Goal: Information Seeking & Learning: Find specific fact

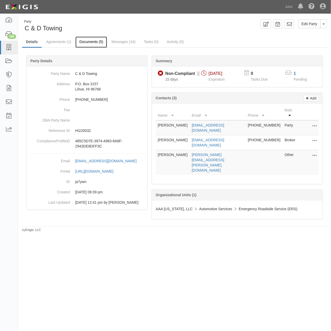
click at [94, 40] on link "Documents (5)" at bounding box center [92, 42] width 32 height 11
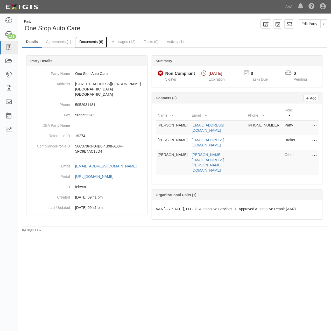
click at [98, 42] on link "Documents (6)" at bounding box center [92, 42] width 32 height 11
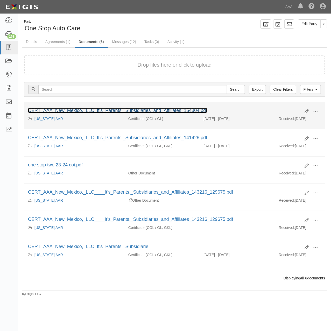
click at [191, 111] on link "CERT_AAA_New_Mexico,_LLC_It’s_Parents,_Subsidiaries_and_Affiliates_154804.pdf" at bounding box center [117, 110] width 179 height 5
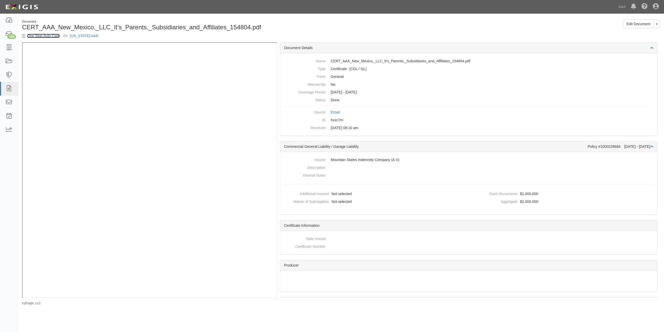
click at [56, 35] on link "One Stop Auto Care" at bounding box center [43, 36] width 32 height 4
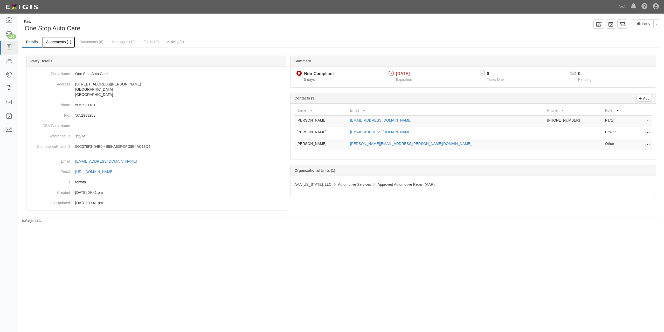
click at [69, 42] on link "Agreements (1)" at bounding box center [58, 42] width 33 height 11
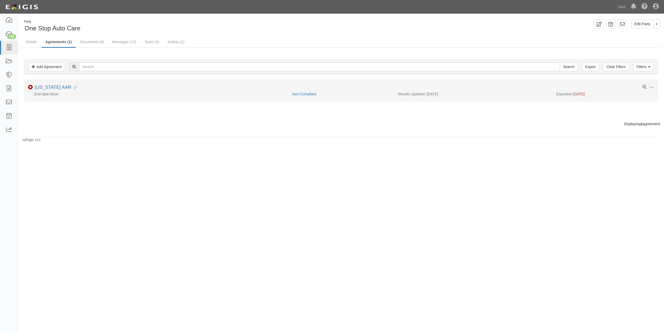
click at [71, 89] on icon at bounding box center [74, 88] width 6 height 4
click at [69, 87] on link "[US_STATE] AAR" at bounding box center [53, 87] width 37 height 5
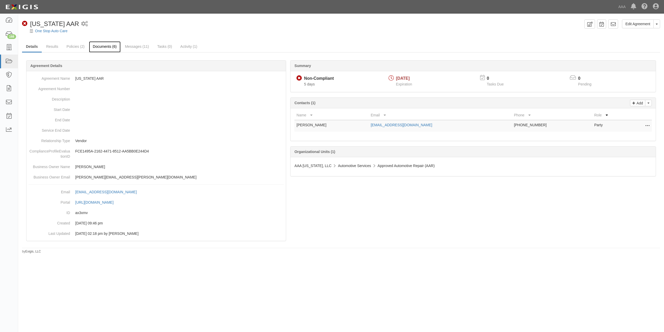
click at [93, 48] on link "Documents (6)" at bounding box center [105, 46] width 32 height 11
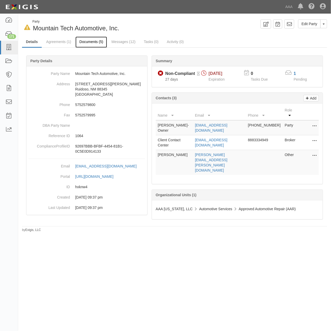
click at [87, 44] on link "Documents (5)" at bounding box center [92, 42] width 32 height 11
